Goal: Find specific page/section: Find specific page/section

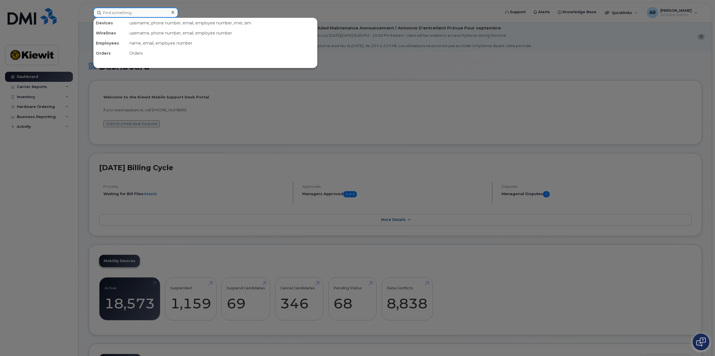
click at [138, 14] on input at bounding box center [135, 13] width 85 height 10
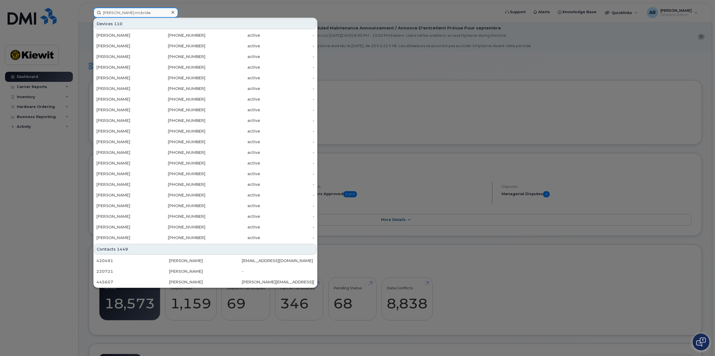
type input "[PERSON_NAME].mcbride"
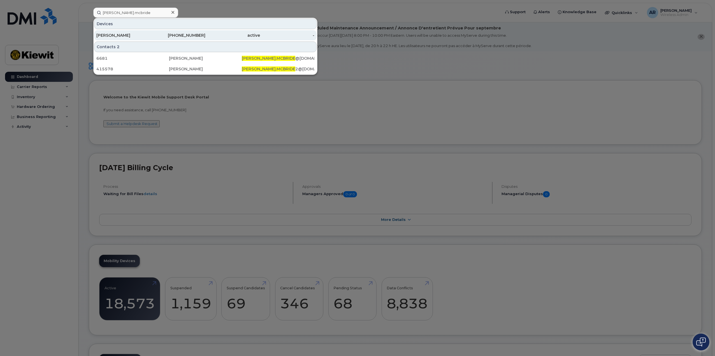
click at [136, 34] on div "[PERSON_NAME]" at bounding box center [123, 35] width 55 height 6
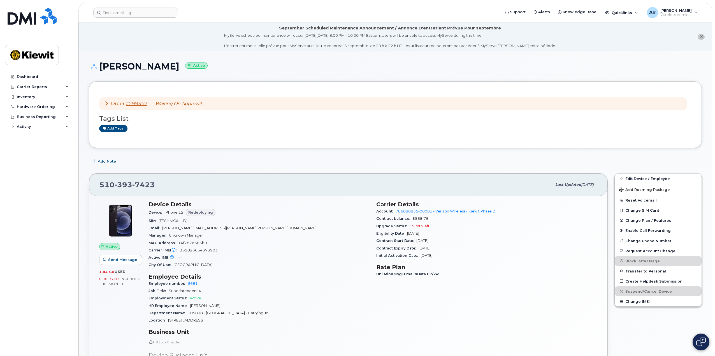
click at [106, 103] on icon at bounding box center [106, 103] width 4 height 4
